Goal: Task Accomplishment & Management: Use online tool/utility

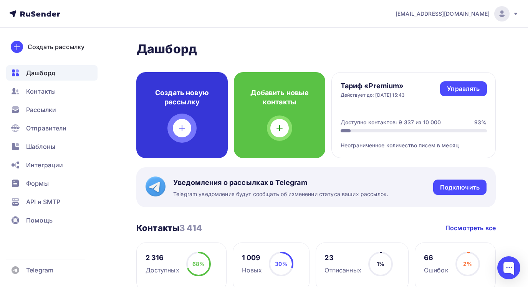
click at [184, 130] on icon at bounding box center [181, 128] width 9 height 9
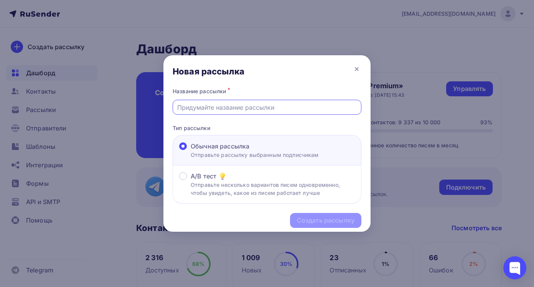
click at [241, 107] on input "text" at bounding box center [267, 107] width 180 height 9
type input "Лучшие цены!"
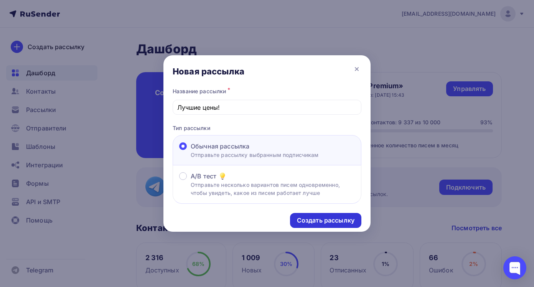
click at [325, 220] on div "Создать рассылку" at bounding box center [326, 220] width 58 height 9
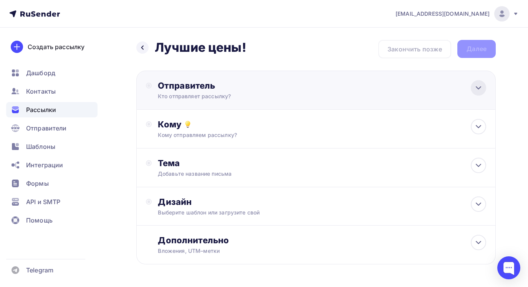
click at [483, 84] on icon at bounding box center [478, 87] width 9 height 9
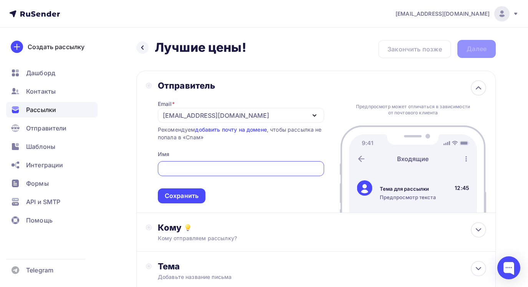
click at [126, 149] on div "Назад Лучшие цены! Лучшие цены! Закончить позже Далее Отправитель Email * [EMAI…" at bounding box center [264, 223] width 528 height 390
click at [181, 198] on div "Сохранить" at bounding box center [182, 196] width 34 height 9
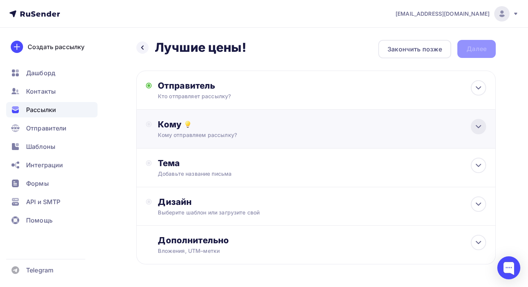
click at [476, 127] on icon at bounding box center [478, 126] width 9 height 9
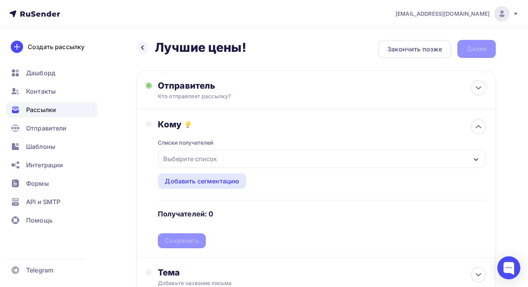
click at [474, 157] on icon "button" at bounding box center [476, 160] width 6 height 6
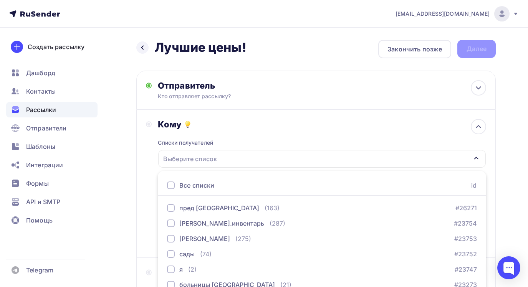
scroll to position [83, 0]
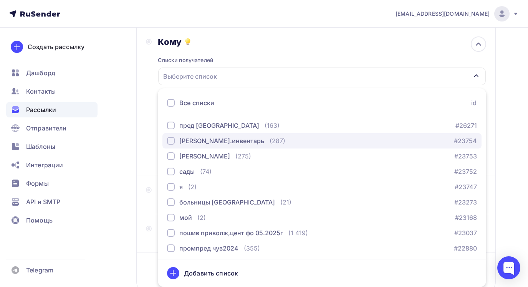
click at [173, 141] on div "button" at bounding box center [171, 141] width 8 height 8
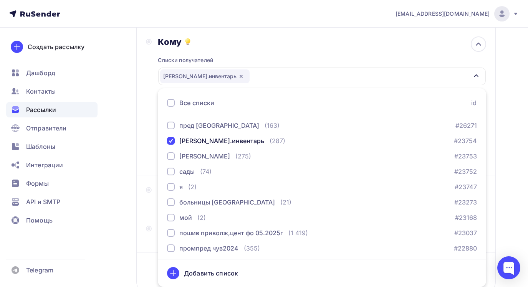
click at [125, 163] on div "Назад Лучшие цены! Лучшие цены! Закончить позже Далее Отправитель Кто отправляе…" at bounding box center [264, 143] width 528 height 396
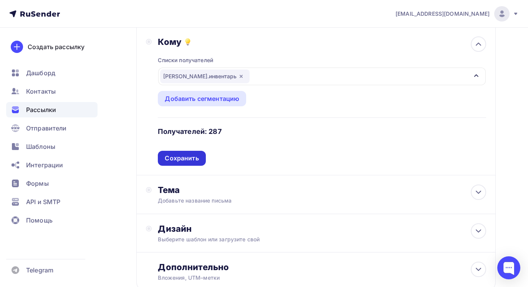
click at [170, 159] on div "Сохранить" at bounding box center [182, 158] width 34 height 9
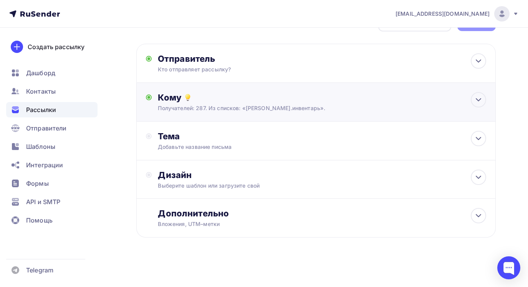
scroll to position [27, 0]
click at [477, 139] on icon at bounding box center [478, 138] width 5 height 2
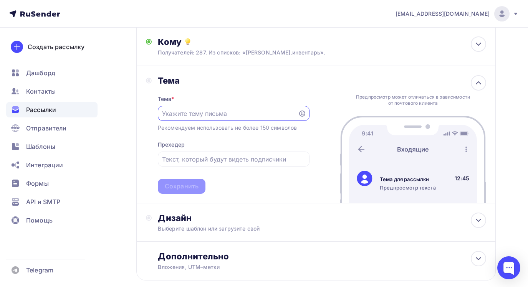
paste input "Коммерческое предложение на поставку рабочей обуви"
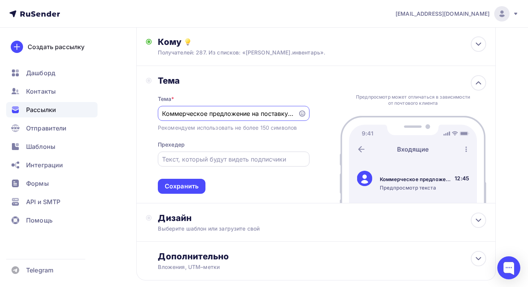
scroll to position [0, 42]
type input "Коммерческое предложение на поставку рабочей обуви"
click at [186, 187] on div "Сохранить" at bounding box center [182, 186] width 34 height 9
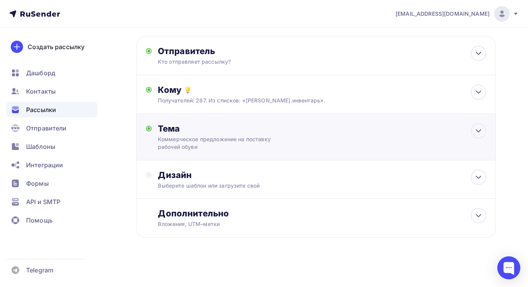
scroll to position [35, 0]
click at [480, 178] on icon at bounding box center [478, 177] width 9 height 9
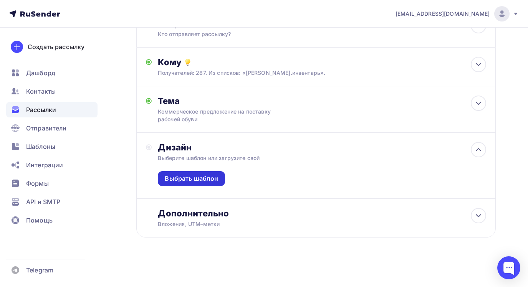
click at [191, 177] on div "Выбрать шаблон" at bounding box center [191, 178] width 53 height 9
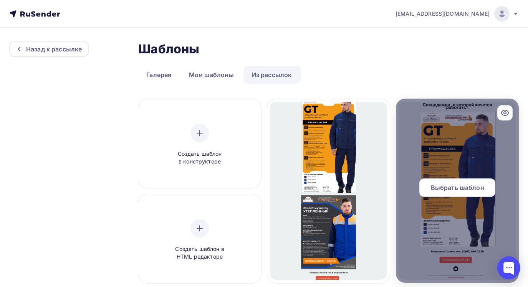
click at [451, 188] on span "Выбрать шаблон" at bounding box center [457, 187] width 53 height 9
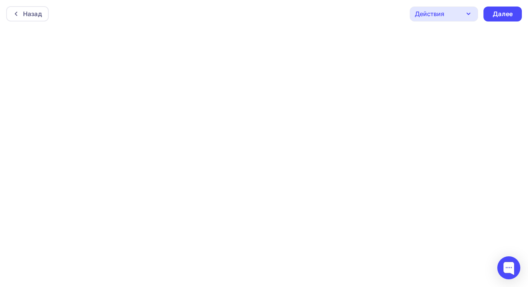
click at [465, 13] on icon "button" at bounding box center [468, 13] width 9 height 9
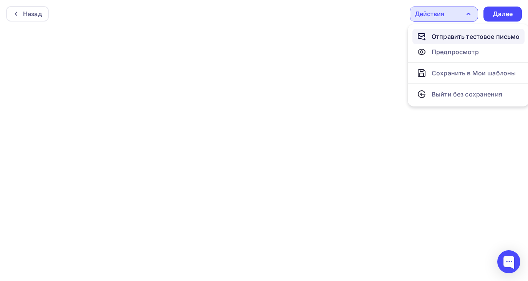
click at [462, 36] on div "Отправить тестовое письмо" at bounding box center [476, 36] width 88 height 9
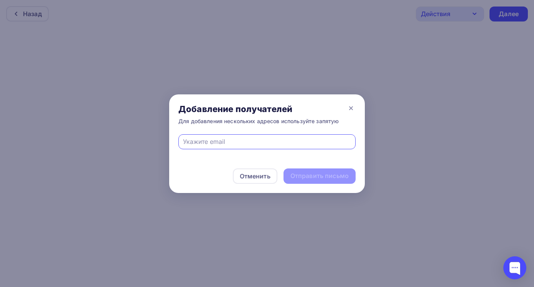
type input "[EMAIL_ADDRESS][DOMAIN_NAME]"
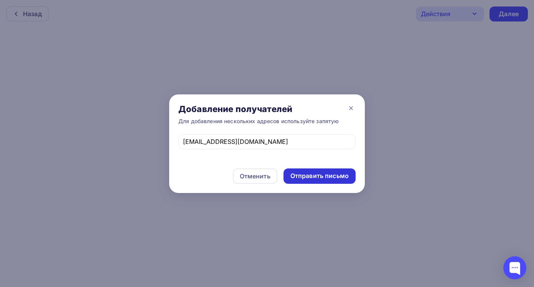
click at [299, 172] on div "Отправить письмо" at bounding box center [320, 176] width 58 height 9
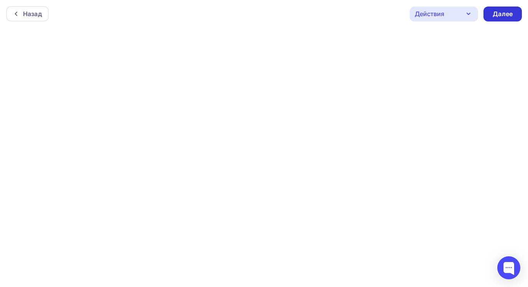
click at [503, 14] on div "Далее" at bounding box center [503, 14] width 20 height 9
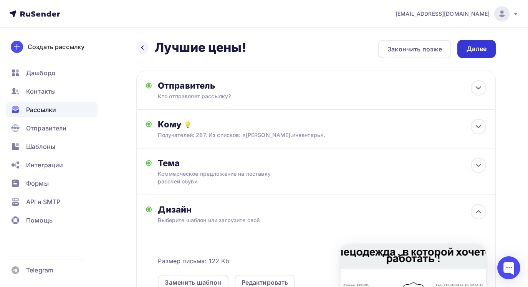
click at [490, 48] on div "Далее" at bounding box center [476, 49] width 38 height 18
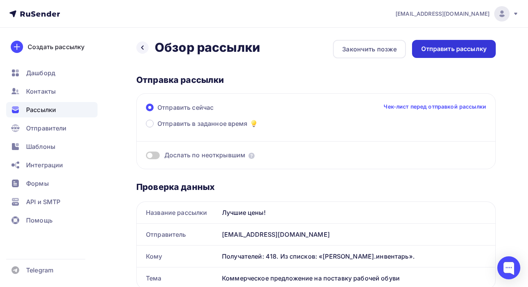
click at [452, 47] on div "Отправить рассылку" at bounding box center [453, 49] width 65 height 9
